Goal: Task Accomplishment & Management: Manage account settings

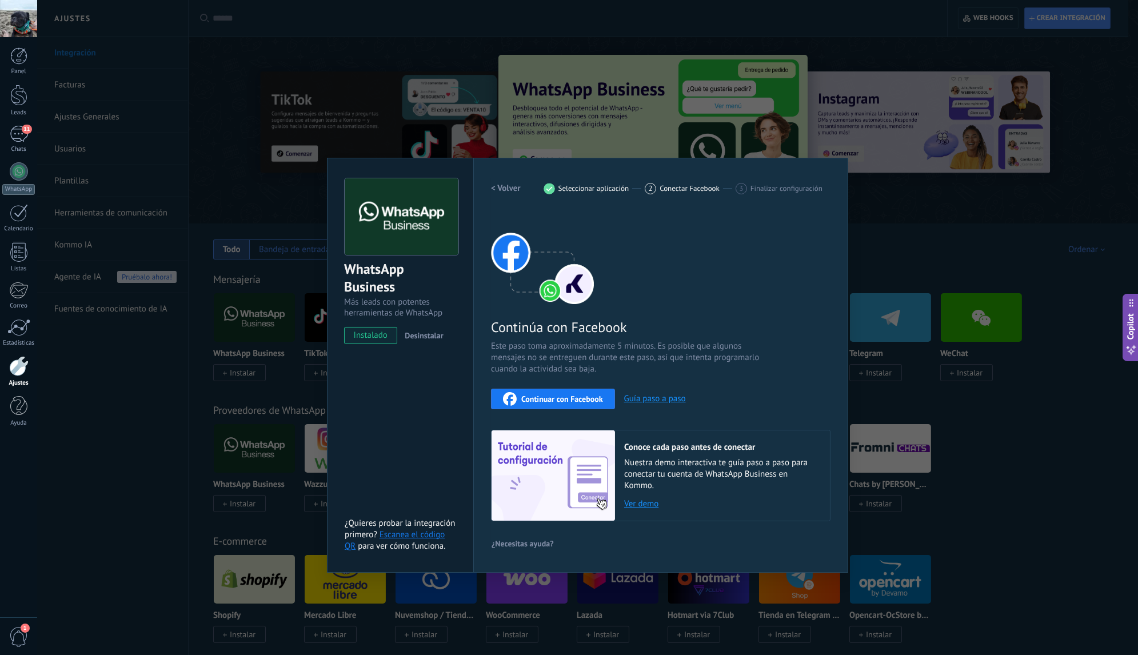
click at [246, 140] on div "WhatsApp Business Más leads con potentes herramientas de WhatsApp instalado Des…" at bounding box center [587, 327] width 1101 height 655
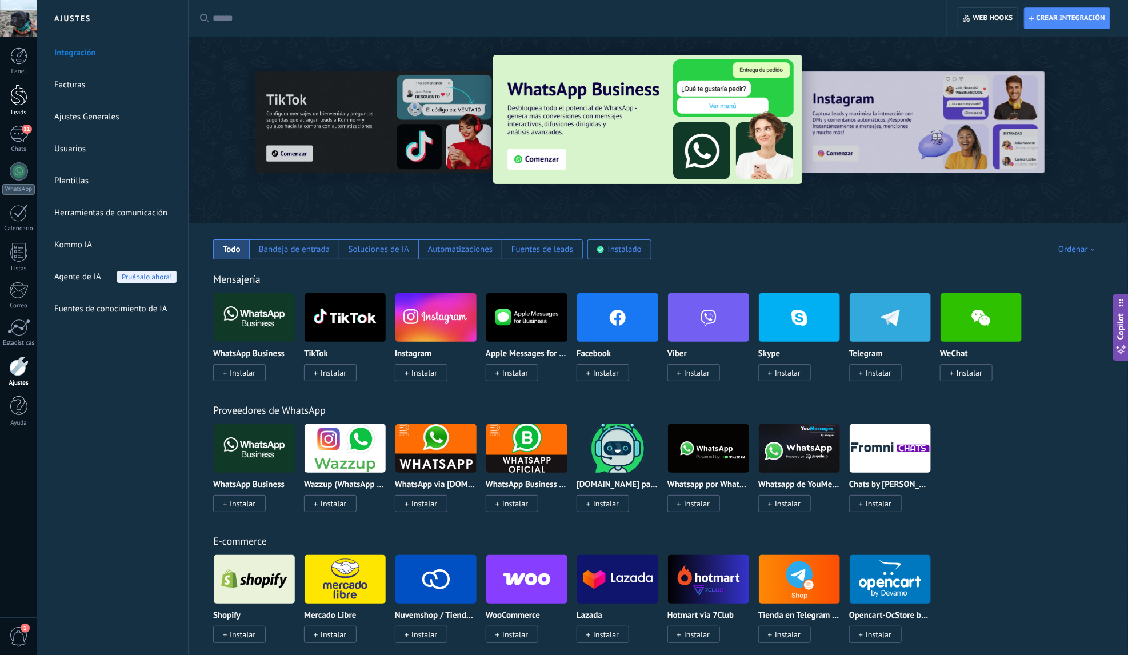
click at [20, 105] on div at bounding box center [18, 95] width 17 height 21
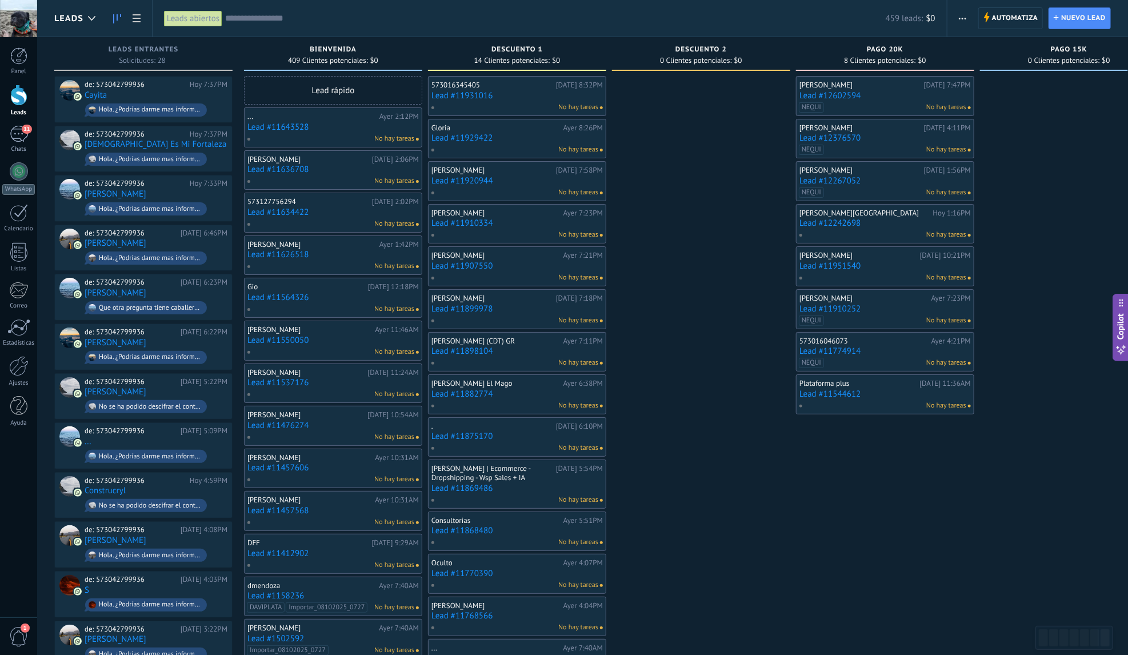
click at [684, 180] on div at bounding box center [701, 569] width 178 height 987
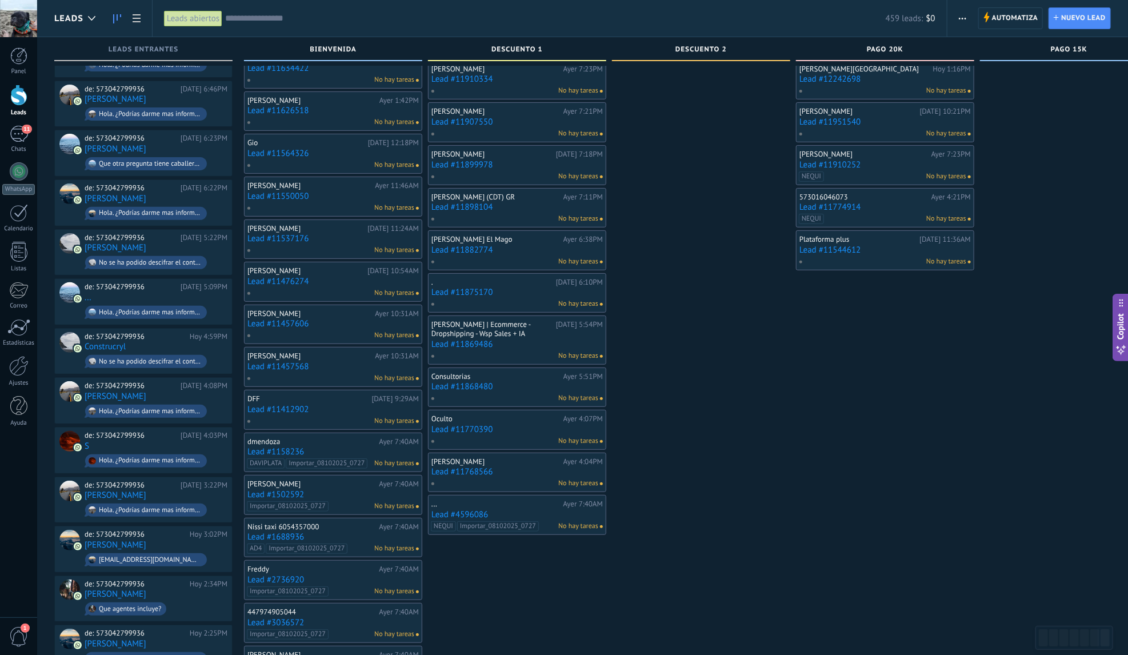
scroll to position [111, 0]
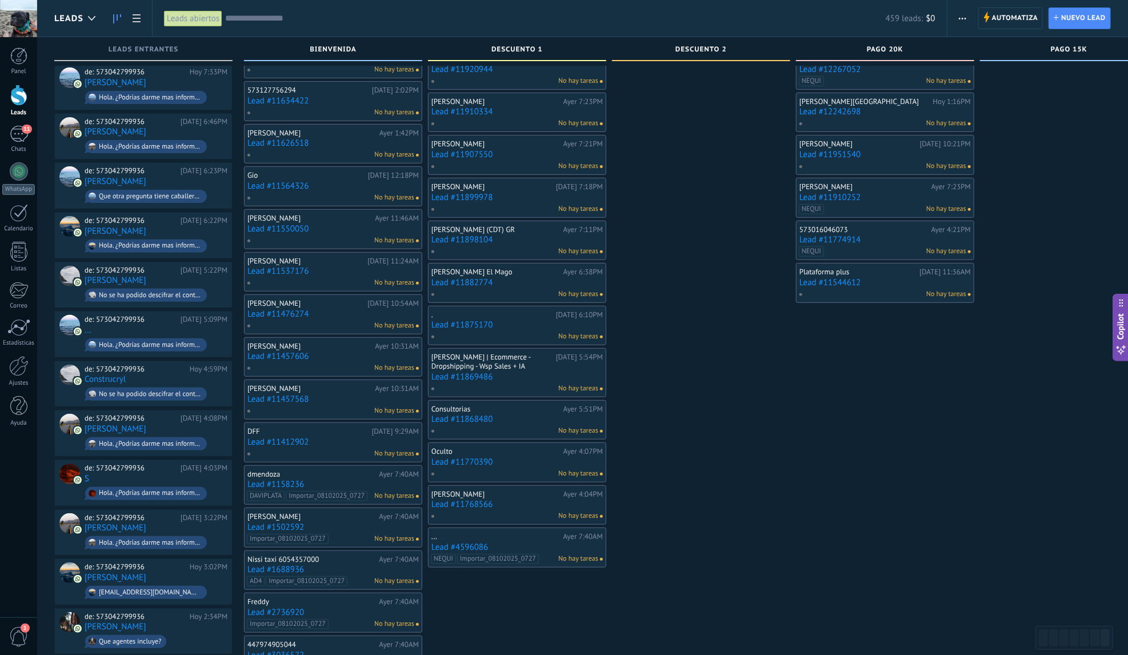
click at [512, 353] on div "[PERSON_NAME] | Ecommerce - Dropshipping - Wsp Sales + IA" at bounding box center [493, 362] width 122 height 18
click at [513, 372] on link "Lead #11869486" at bounding box center [517, 377] width 171 height 10
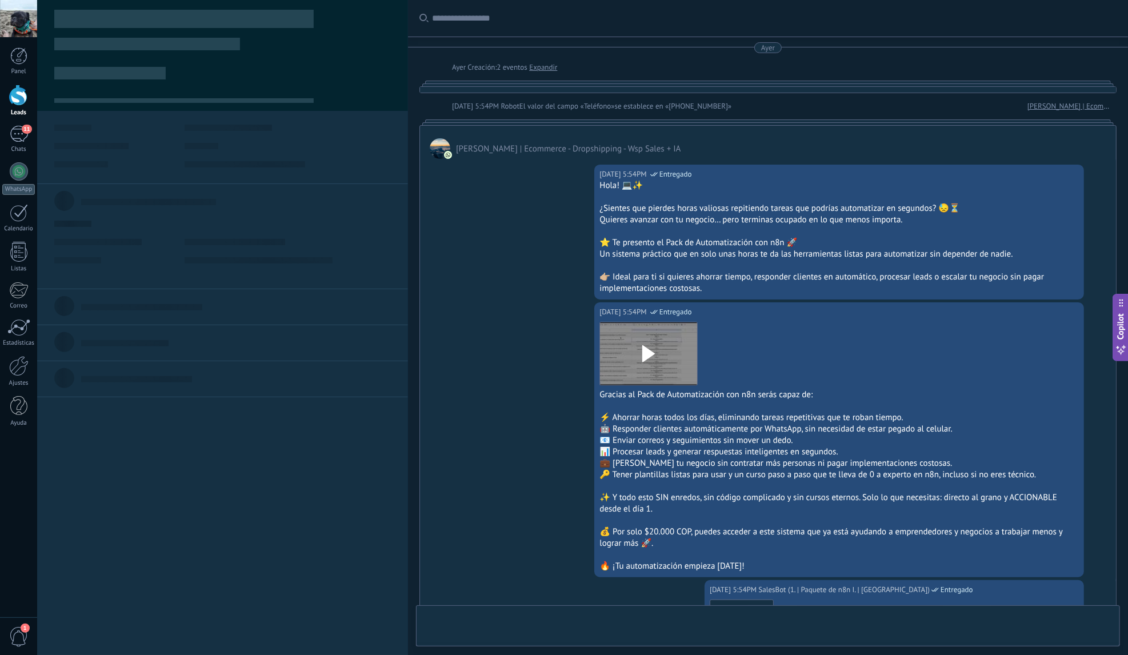
type textarea "**********"
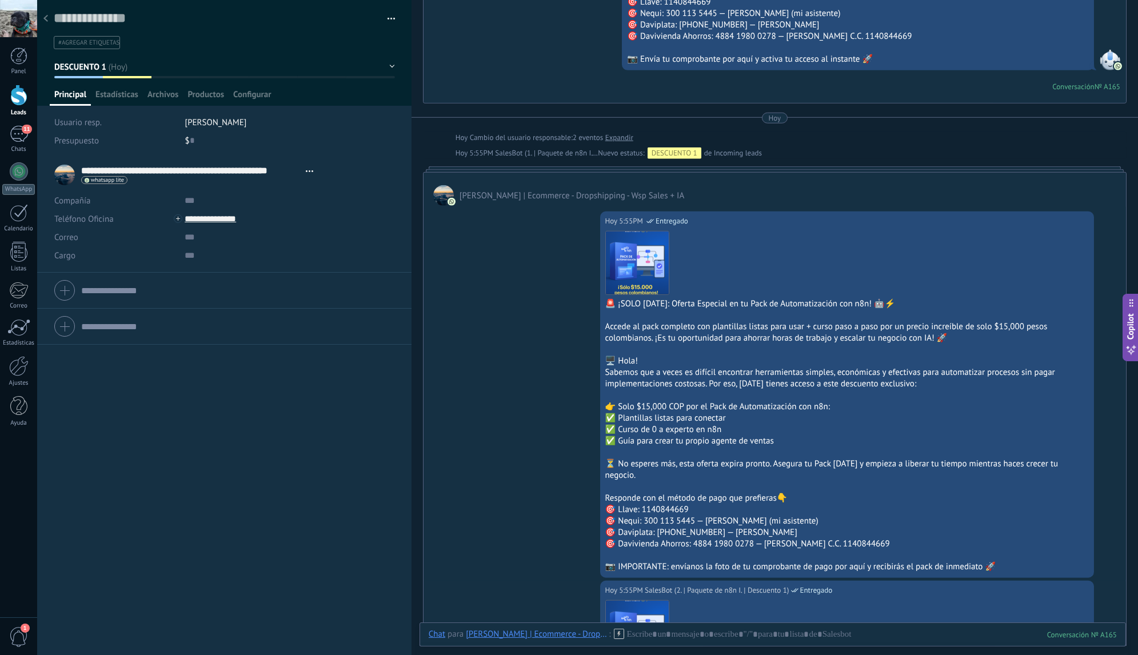
scroll to position [1872, 0]
click at [742, 189] on div "[PERSON_NAME] | Ecommerce - Dropshipping - Wsp Sales + IA" at bounding box center [775, 189] width 702 height 33
click at [752, 173] on div "[PERSON_NAME] | Ecommerce - Dropshipping - Wsp Sales + IA" at bounding box center [775, 189] width 702 height 33
click at [750, 167] on div at bounding box center [775, 170] width 704 height 6
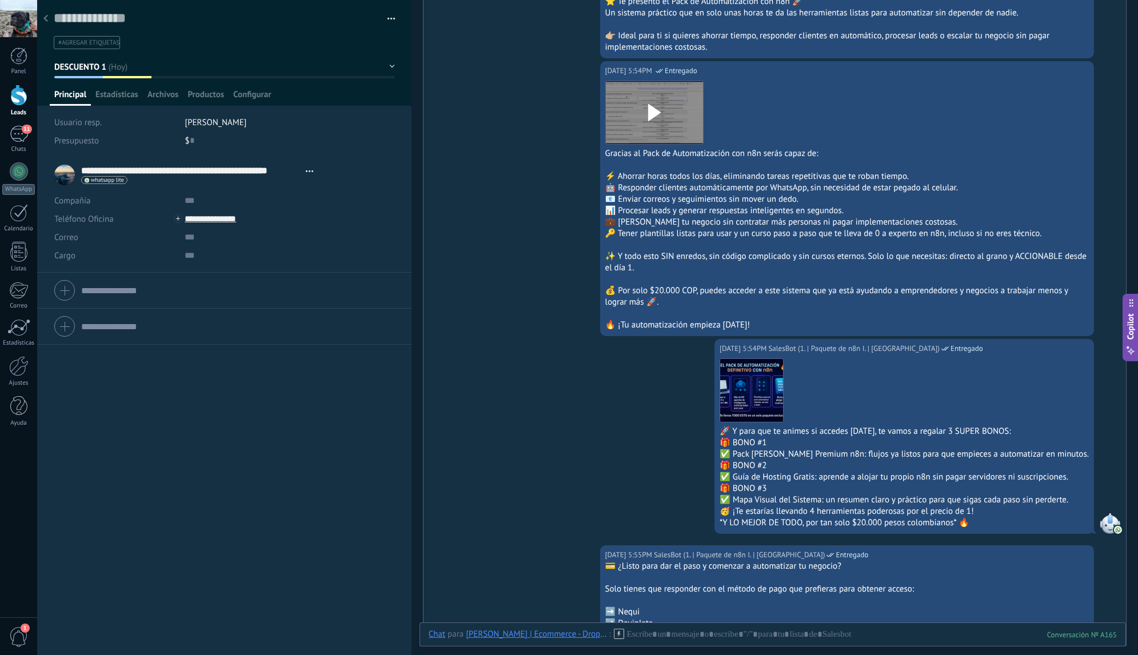
scroll to position [613, 0]
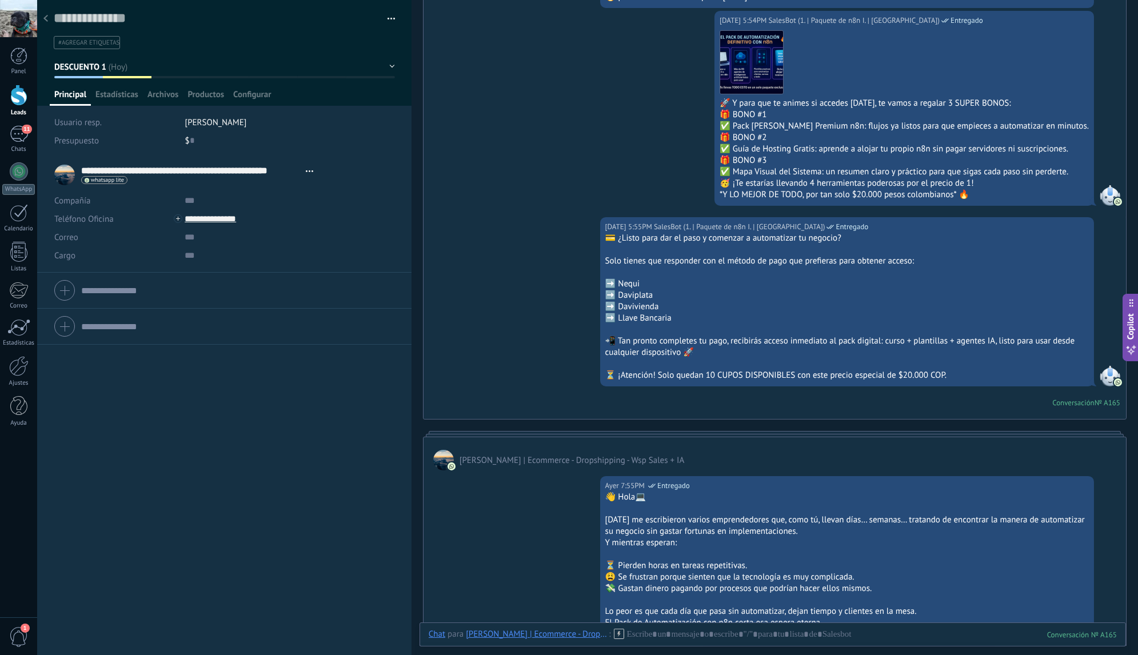
click at [49, 22] on div at bounding box center [46, 19] width 16 height 22
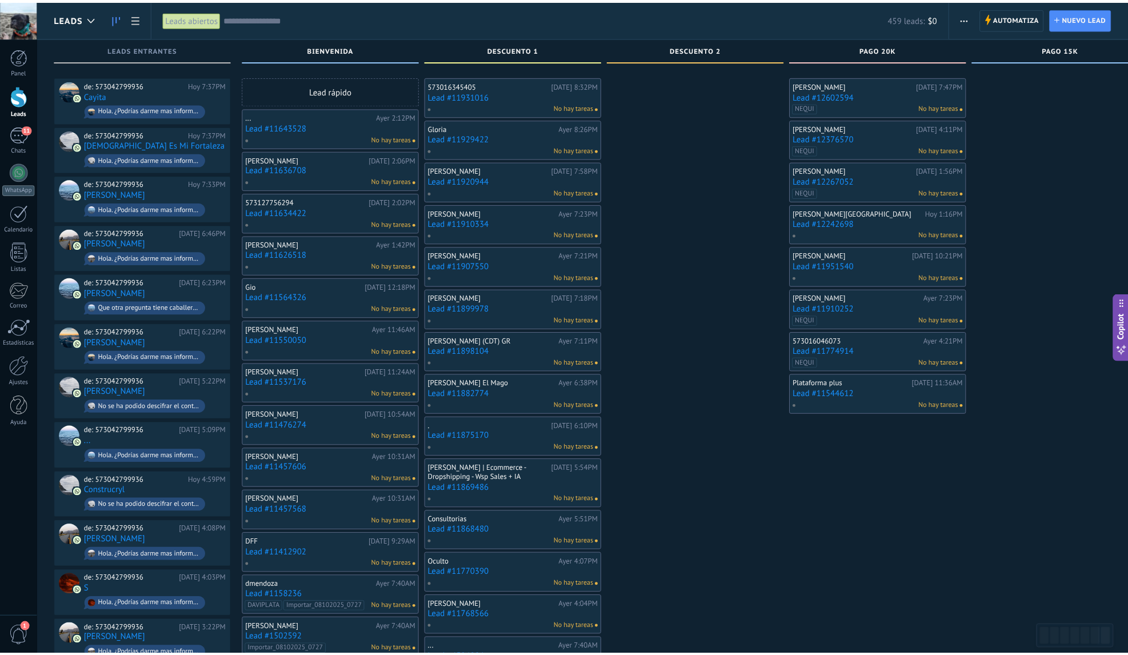
scroll to position [111, 0]
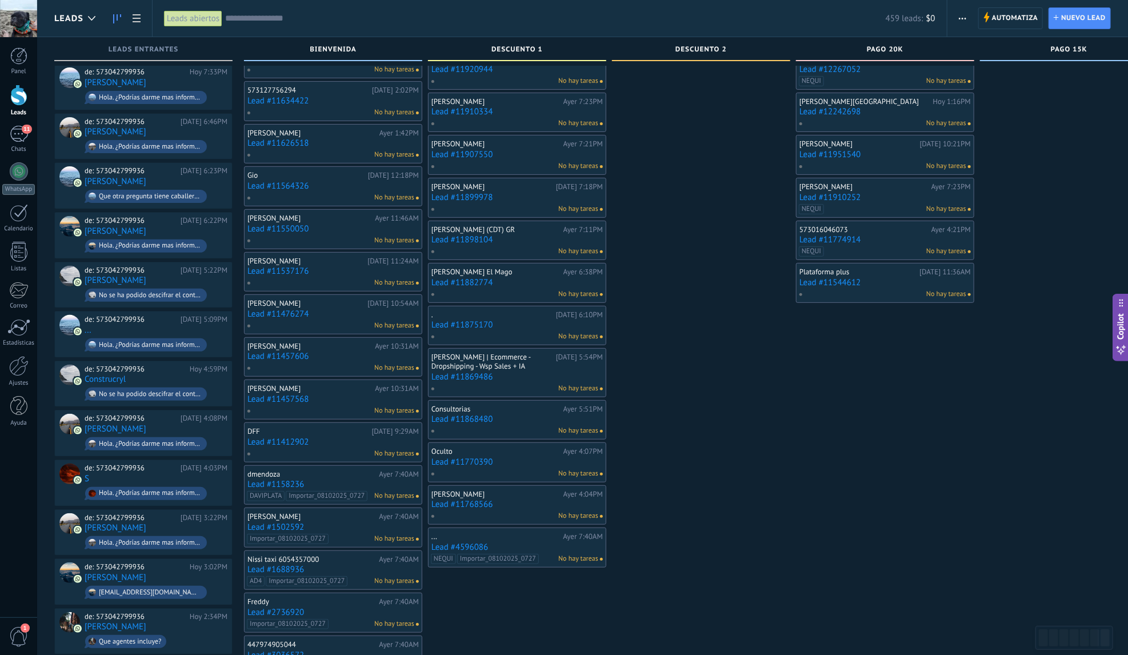
click at [325, 19] on input "text" at bounding box center [555, 19] width 661 height 12
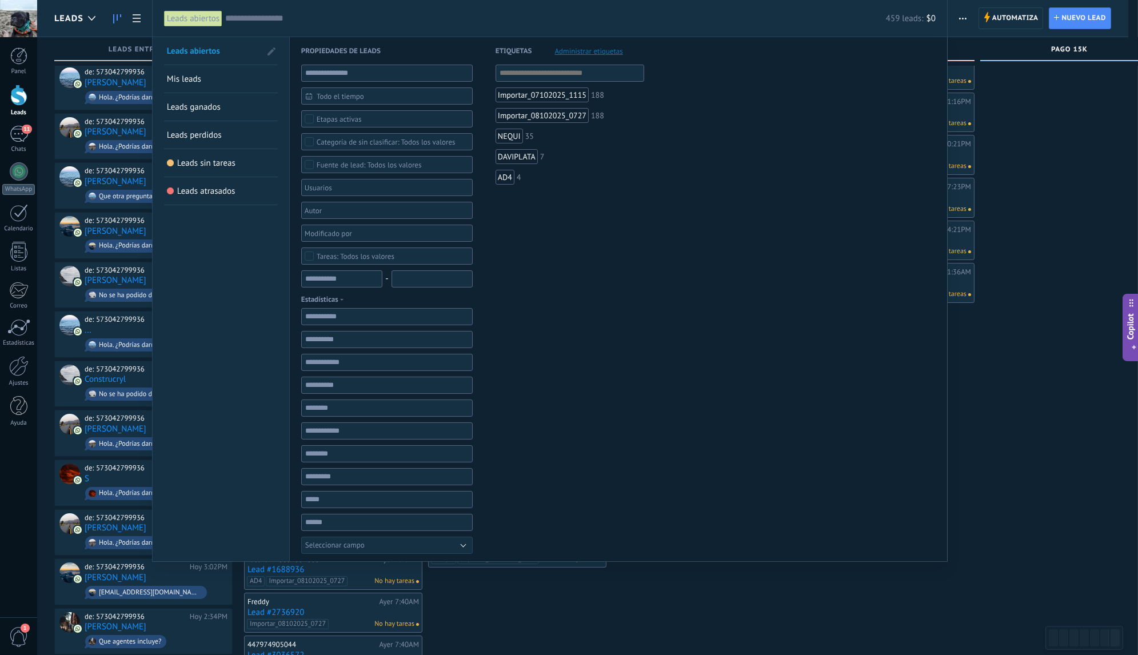
paste input "**********"
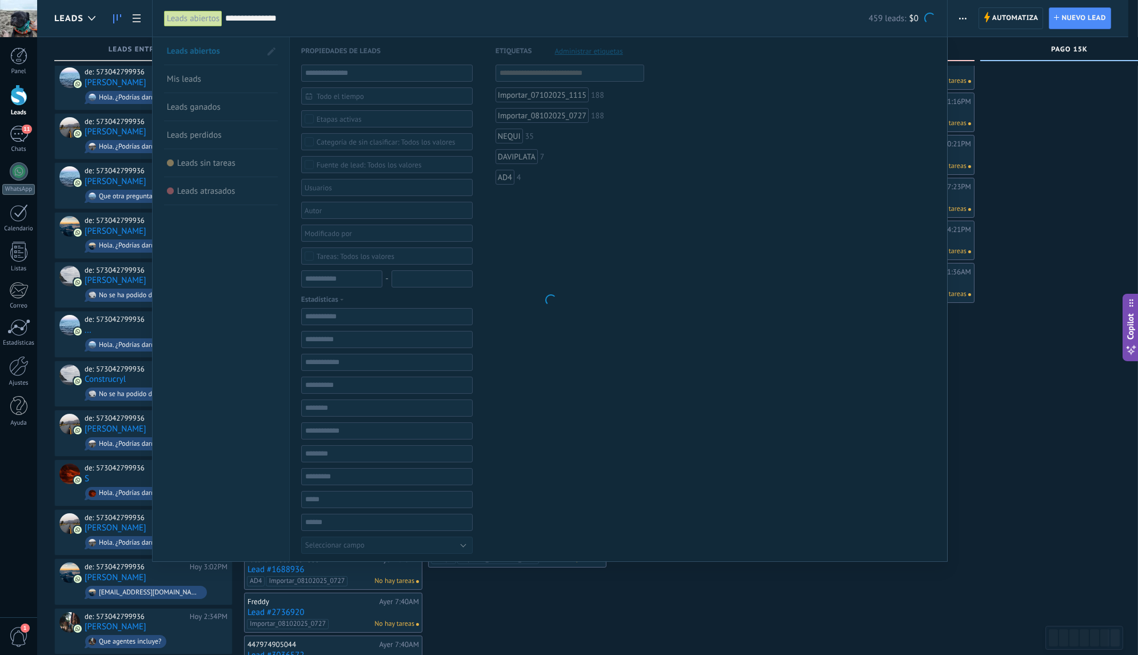
type input "**********"
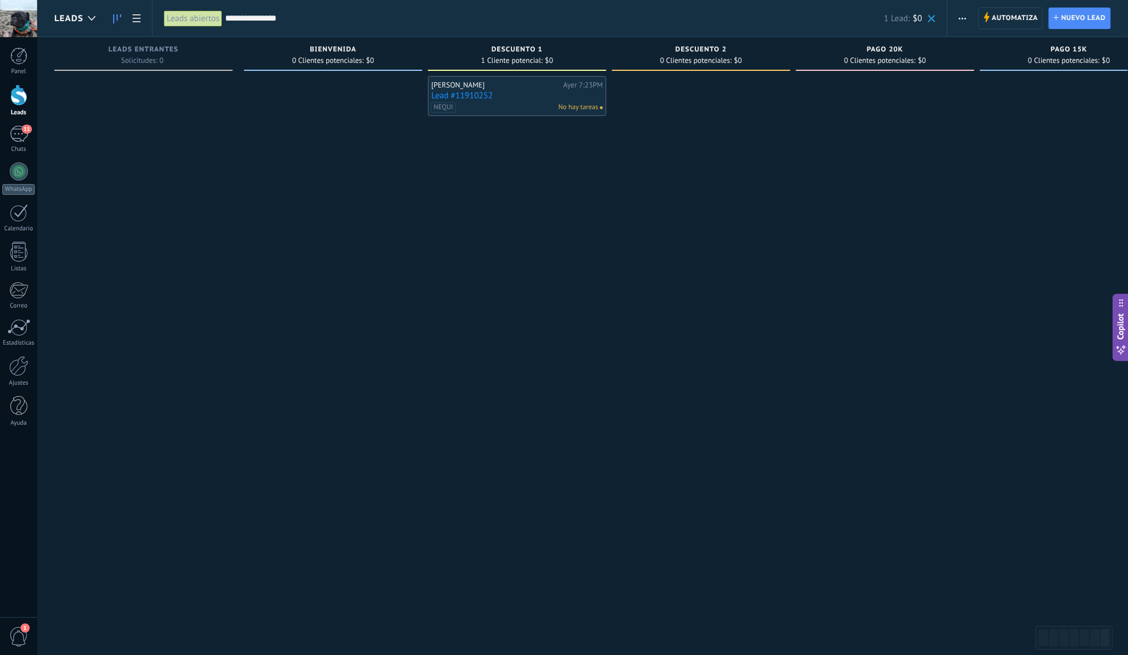
click at [514, 99] on link "Lead #11910252" at bounding box center [517, 96] width 171 height 10
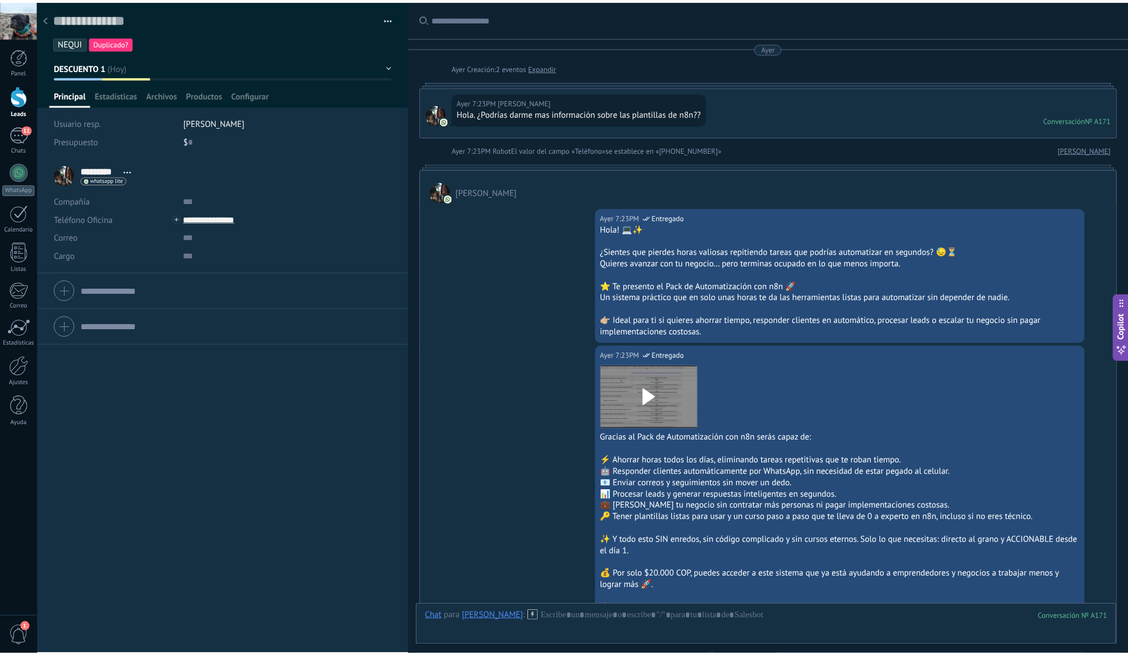
scroll to position [2784, 0]
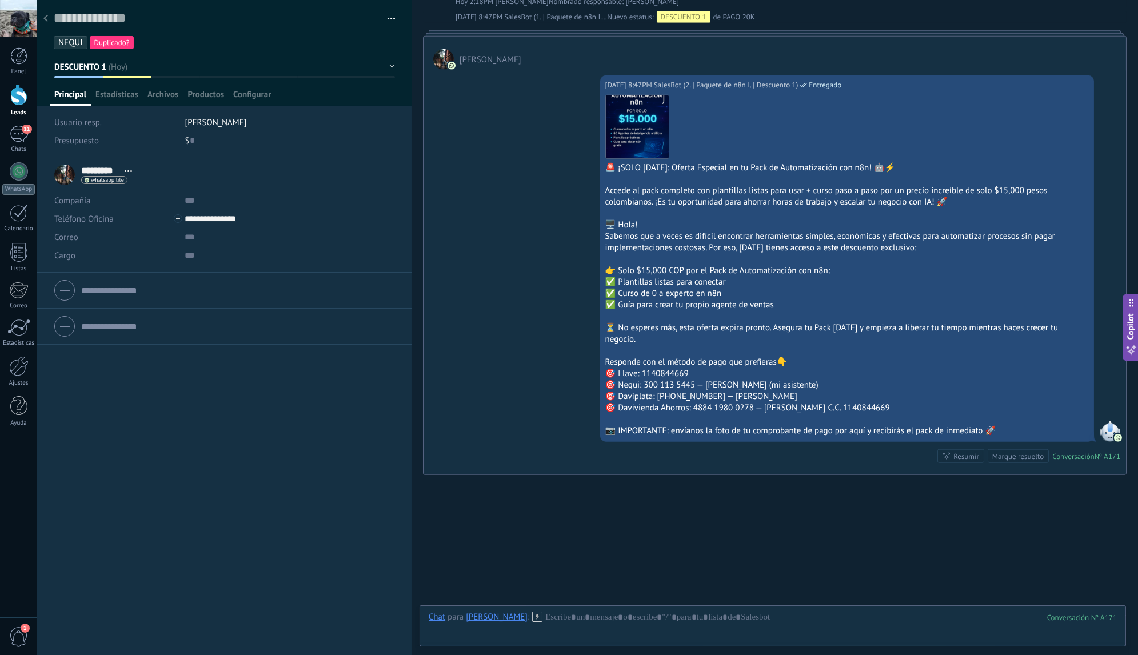
click at [46, 19] on icon at bounding box center [45, 18] width 5 height 7
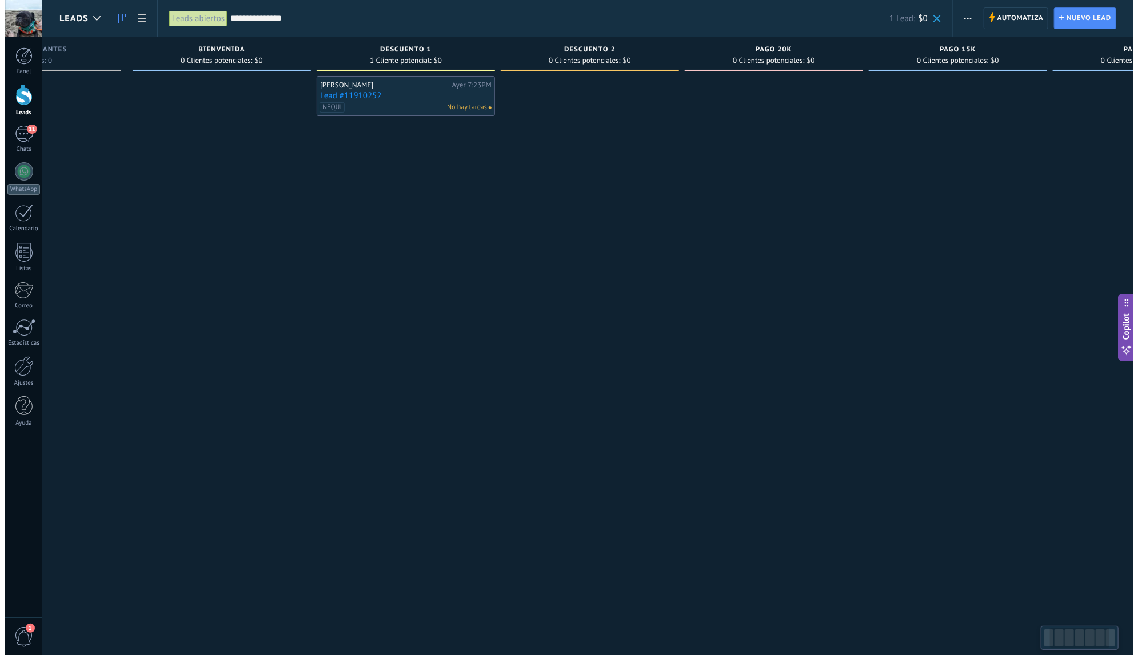
scroll to position [0, 116]
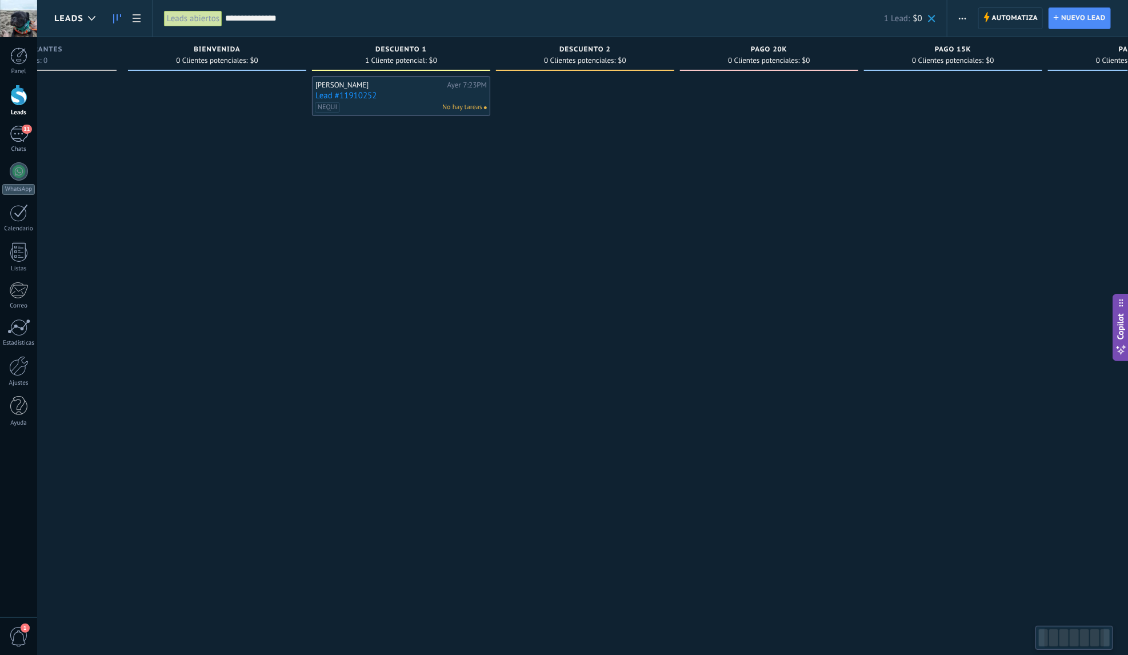
drag, startPoint x: 905, startPoint y: 234, endPoint x: 677, endPoint y: 237, distance: 228.1
click at [677, 237] on div "Leads Entrantes Solicitudes: 0 0 0 0 28 0 0 0 28 BIENVENIDA 0 Clientes potencia…" at bounding box center [590, 309] width 1305 height 545
click at [402, 91] on link "Lead #11910252" at bounding box center [401, 96] width 171 height 10
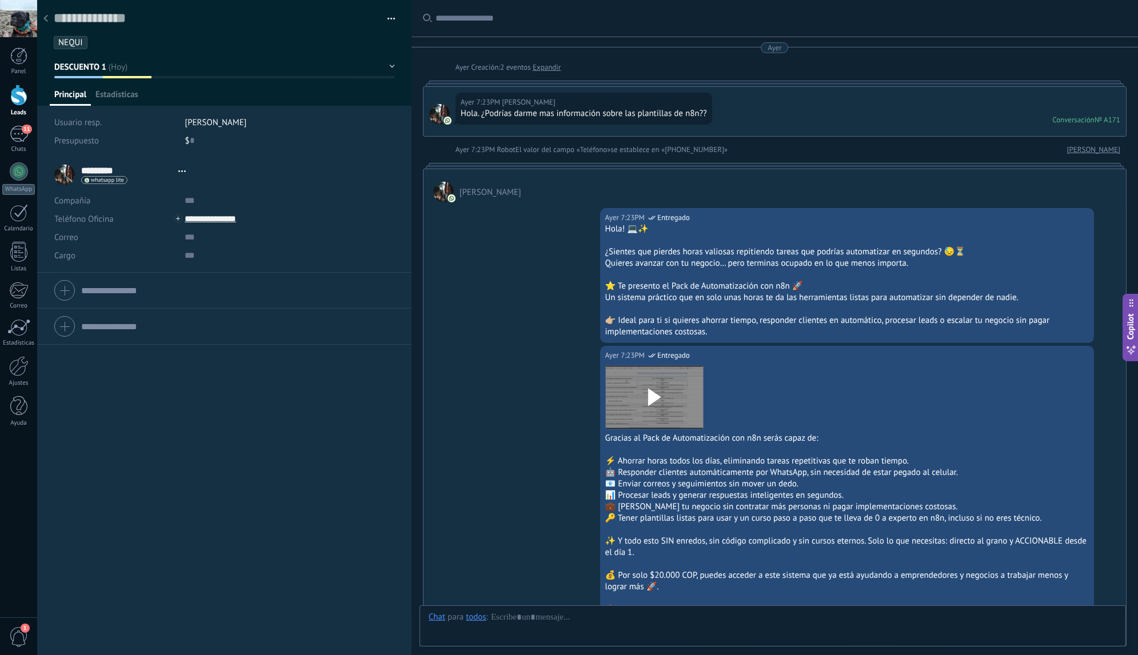
type textarea "**********"
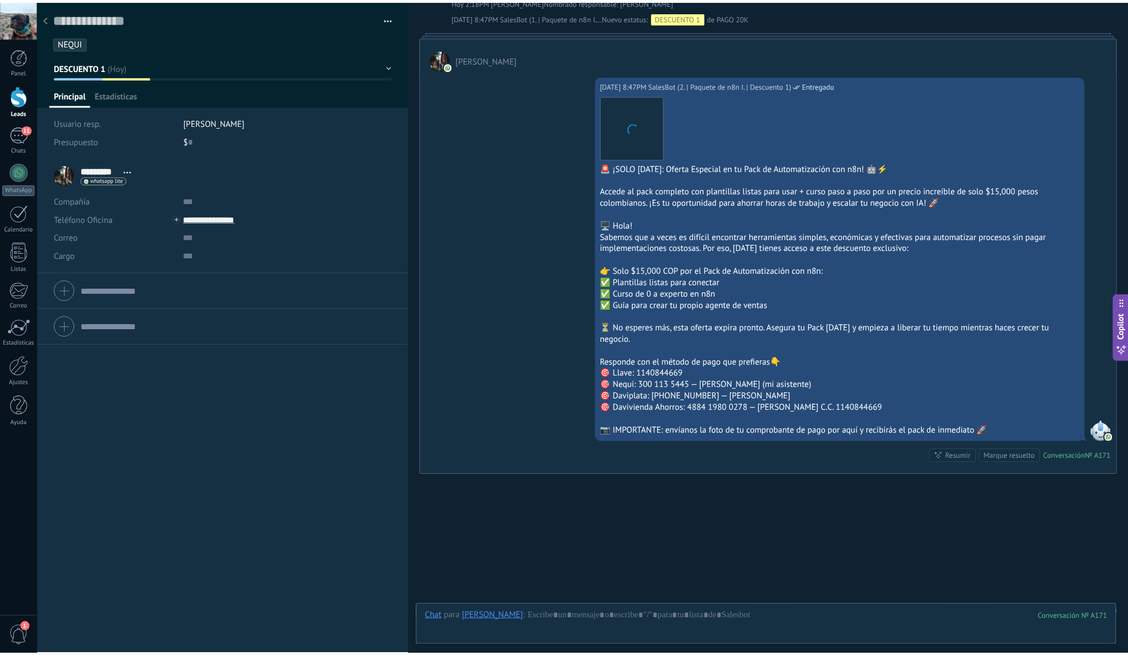
scroll to position [17, 0]
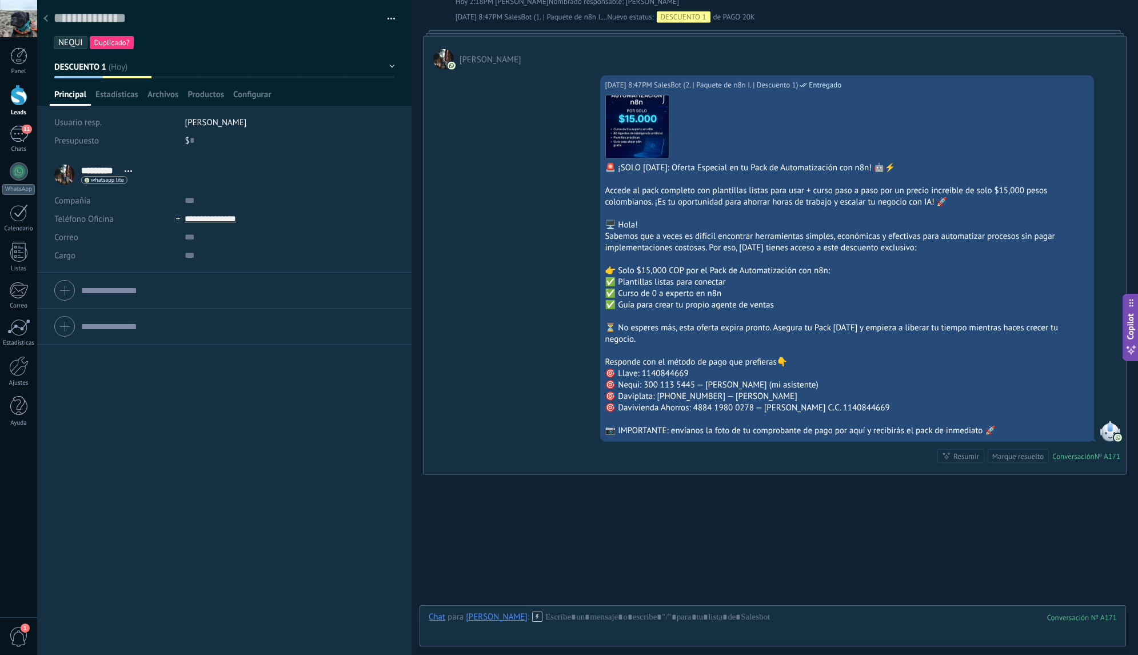
click at [142, 75] on button "DESCUENTO 1" at bounding box center [224, 67] width 341 height 21
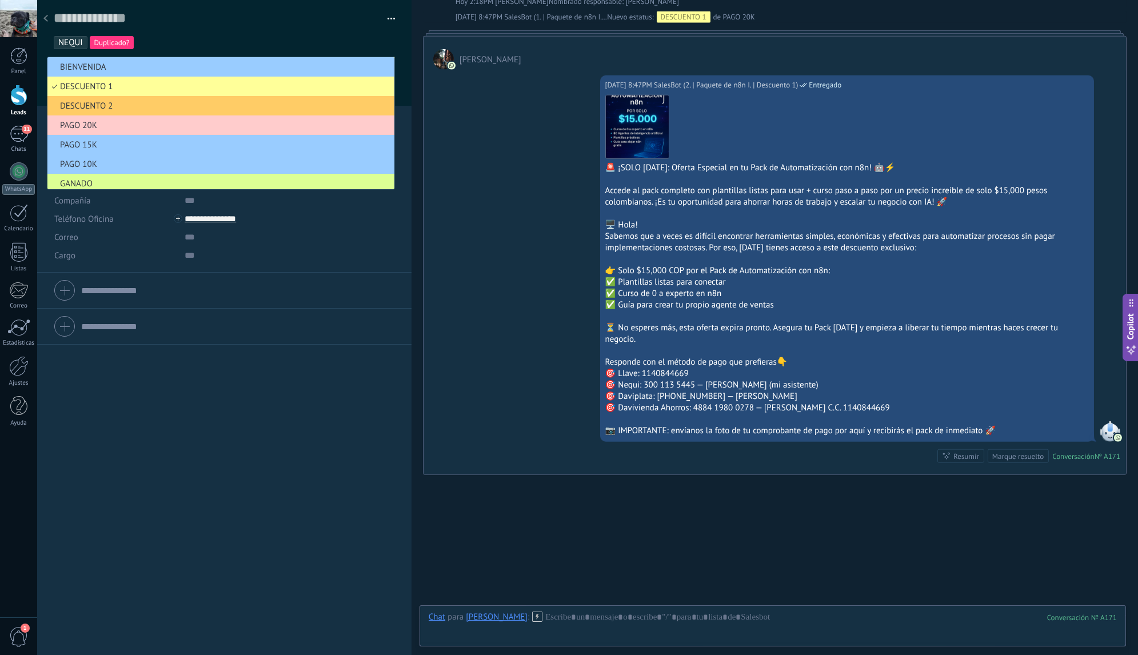
click at [126, 176] on li "GANADO" at bounding box center [220, 183] width 347 height 19
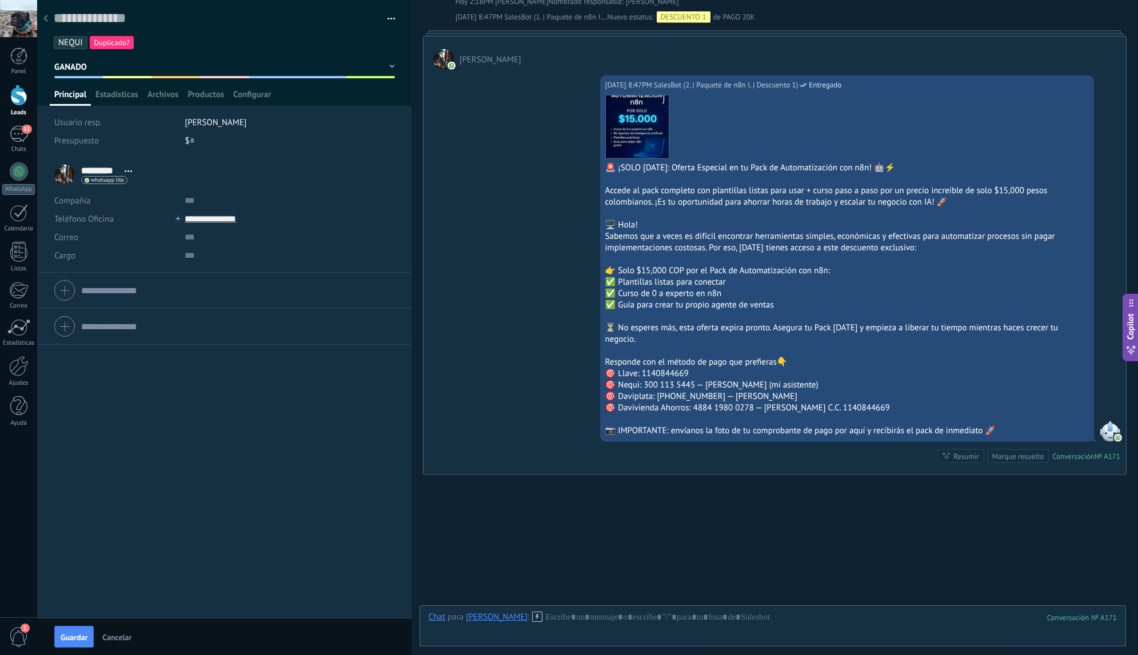
click at [1123, 608] on span "1" at bounding box center [1125, 613] width 4 height 10
click at [1110, 586] on use at bounding box center [1113, 590] width 9 height 9
click at [46, 21] on use at bounding box center [45, 18] width 5 height 7
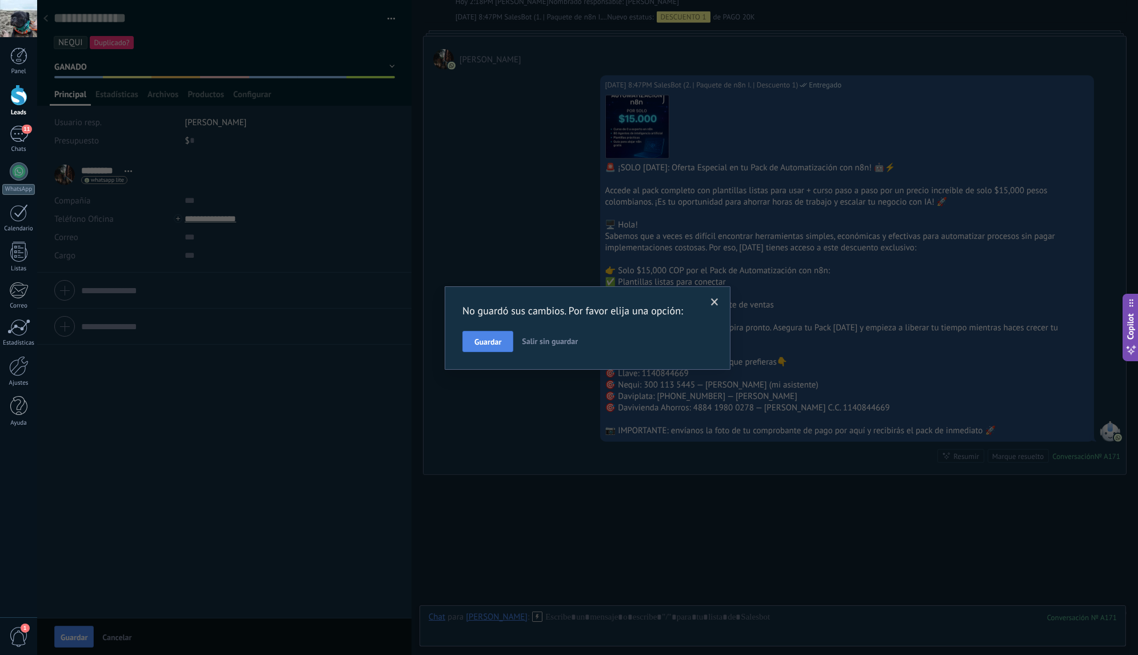
click at [504, 344] on button "Guardar" at bounding box center [487, 342] width 51 height 22
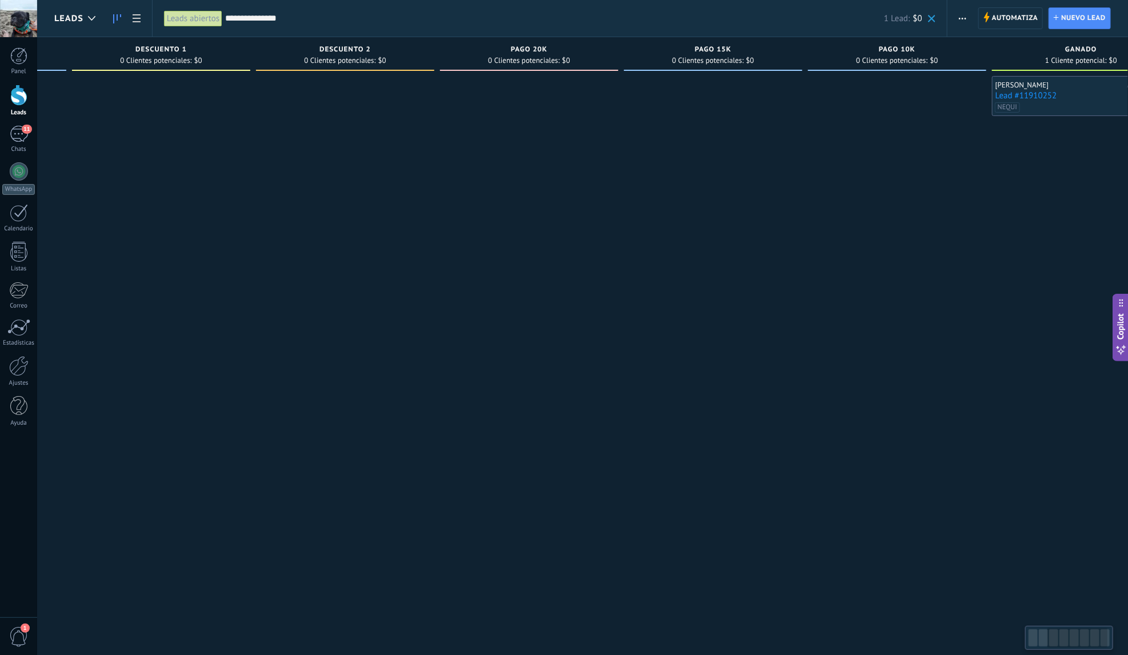
scroll to position [0, 415]
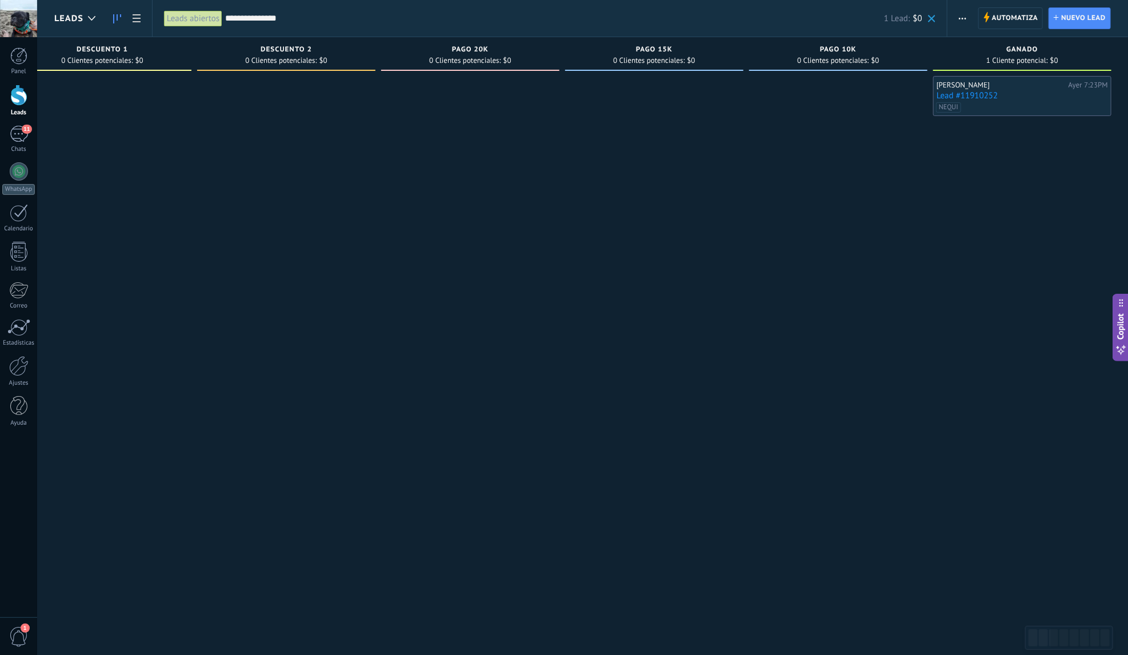
drag, startPoint x: 828, startPoint y: 223, endPoint x: 373, endPoint y: 191, distance: 456.7
click at [373, 191] on div "Leads Entrantes Solicitudes: 0 0 0 0 28 0 0 0 28 BIENVENIDA 0 Clientes potencia…" at bounding box center [383, 309] width 1489 height 545
drag, startPoint x: 665, startPoint y: 194, endPoint x: 636, endPoint y: 193, distance: 29.8
click at [636, 193] on div at bounding box center [654, 329] width 178 height 506
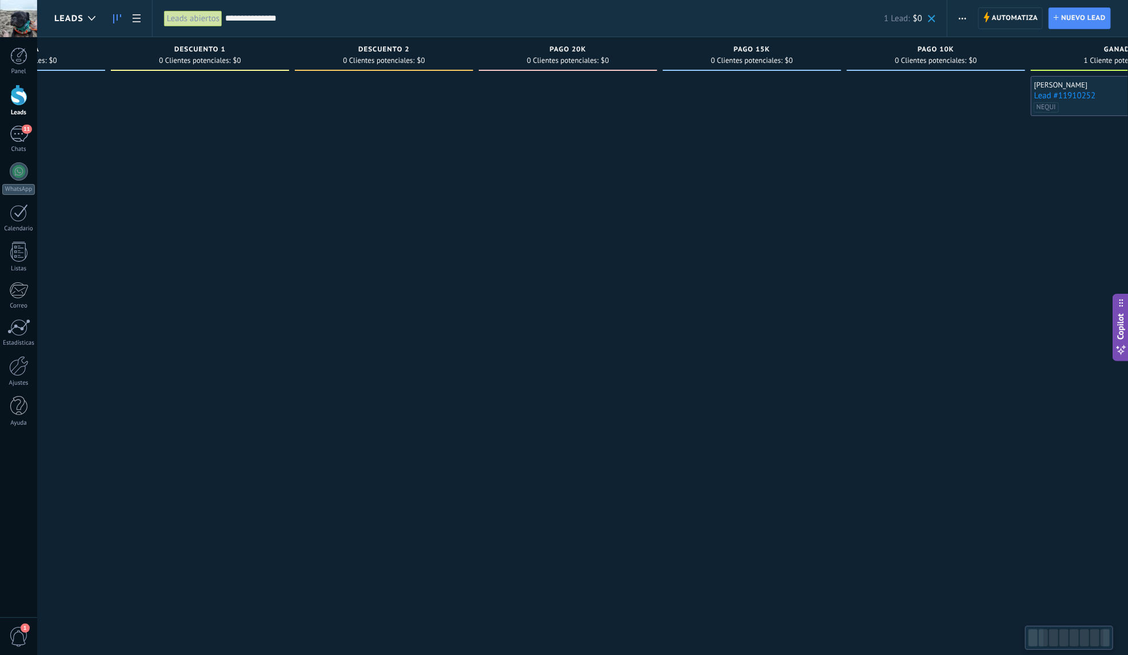
scroll to position [0, 285]
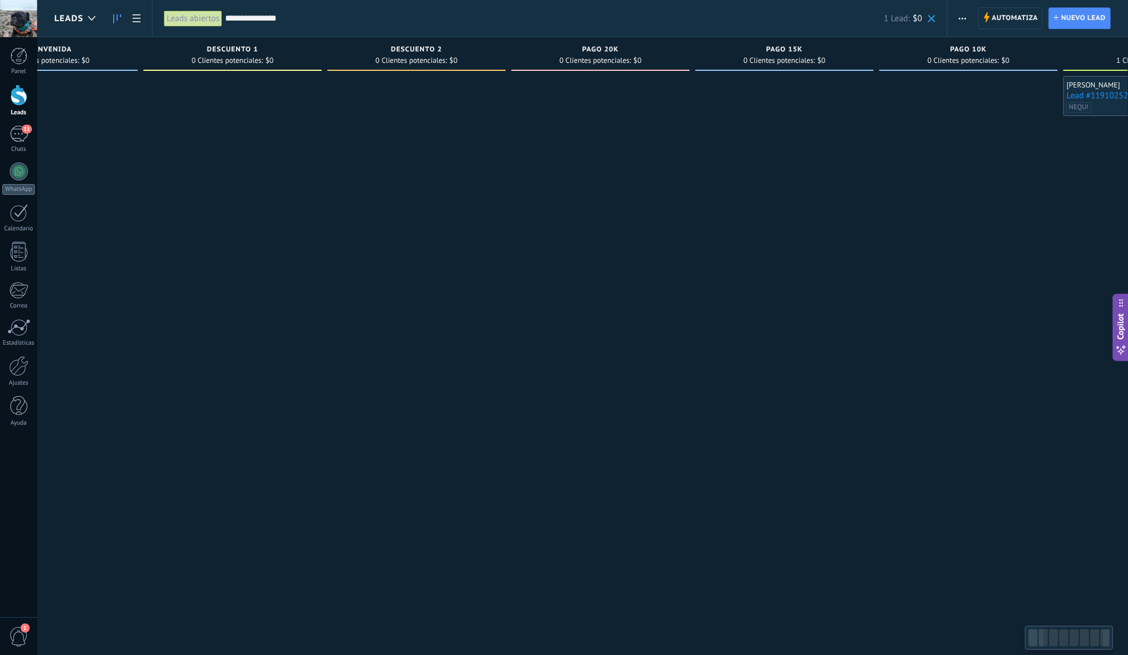
drag, startPoint x: 485, startPoint y: 166, endPoint x: 615, endPoint y: 171, distance: 130.4
click at [615, 171] on div at bounding box center [601, 329] width 178 height 506
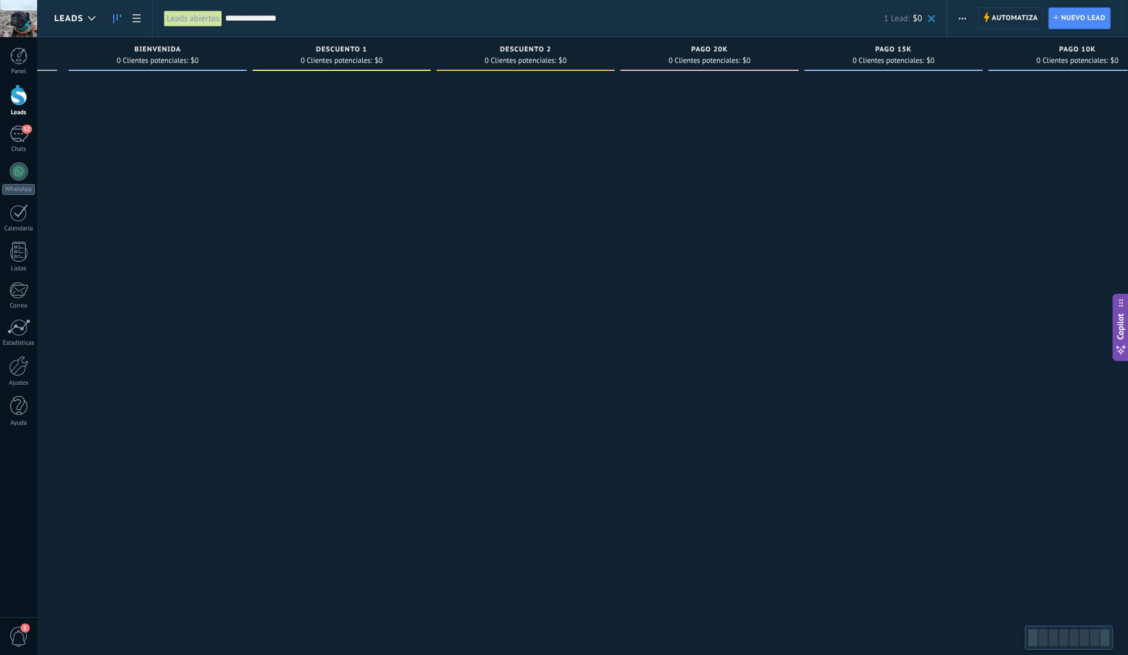
drag, startPoint x: 797, startPoint y: 192, endPoint x: 837, endPoint y: 107, distance: 93.8
click at [756, 182] on div "Leads Entrantes Solicitudes: 0 0 0 0 28 0 0 0 28 BIENVENIDA 0 Clientes potencia…" at bounding box center [623, 309] width 1489 height 545
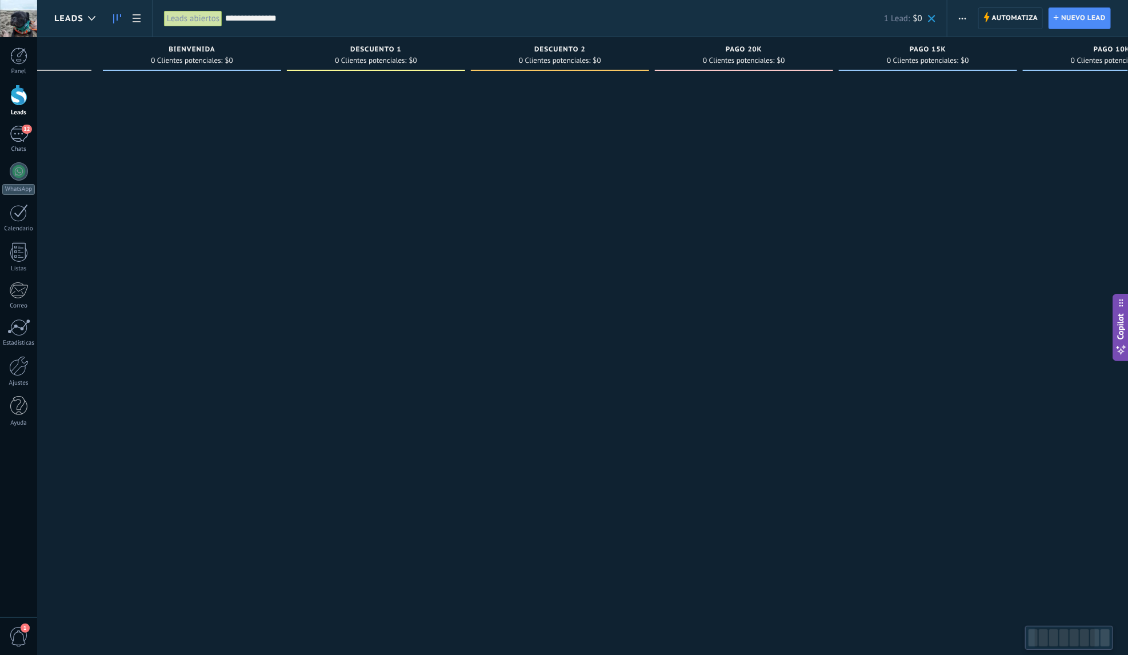
click at [933, 18] on span at bounding box center [931, 18] width 7 height 7
